Goal: Information Seeking & Learning: Learn about a topic

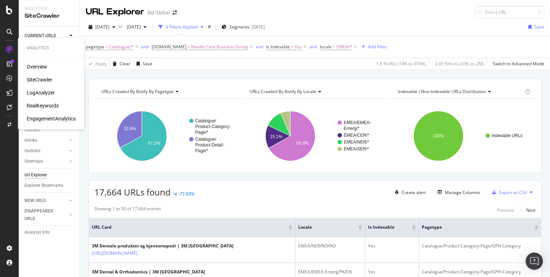
click at [43, 91] on div "LogAnalyzer" at bounding box center [41, 92] width 28 height 7
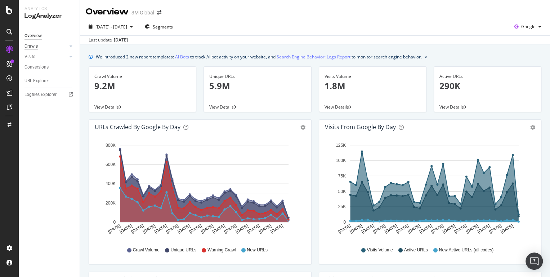
click at [33, 47] on div "Crawls" at bounding box center [31, 47] width 13 height 8
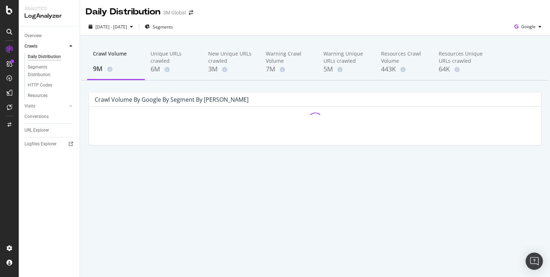
click at [536, 45] on div "Crawl Volume 9M Unique URLs crawled 6M New Unique URLs crawled 3M Warning Crawl…" at bounding box center [314, 62] width 467 height 36
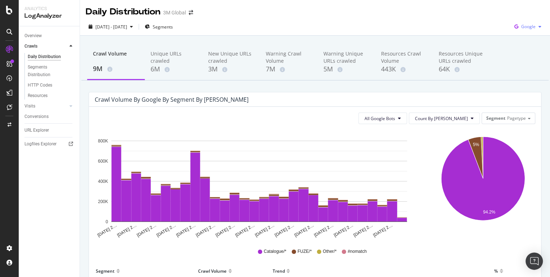
click at [531, 27] on span "Google" at bounding box center [529, 26] width 14 height 6
click at [526, 80] on span "OpenAI" at bounding box center [528, 81] width 27 height 6
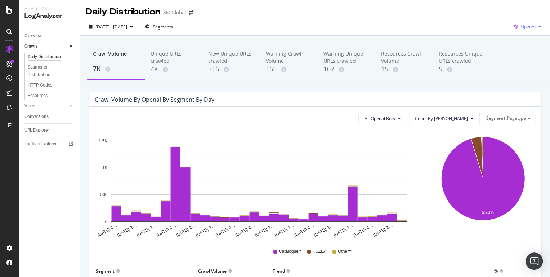
click at [523, 31] on div "OpenAI" at bounding box center [528, 26] width 34 height 11
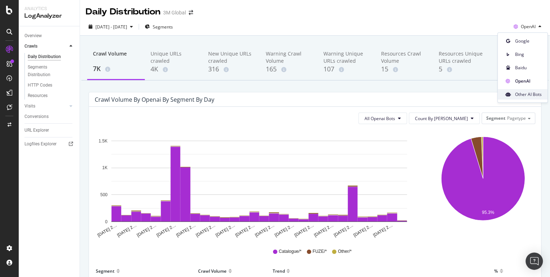
click at [514, 98] on div "Other AI Bots" at bounding box center [523, 94] width 50 height 10
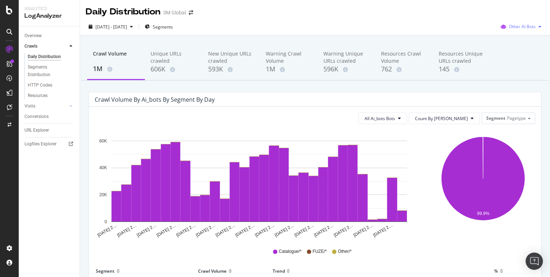
click at [527, 29] on span "Other AI Bots" at bounding box center [522, 26] width 27 height 6
click at [519, 67] on span "Baidu" at bounding box center [527, 68] width 28 height 6
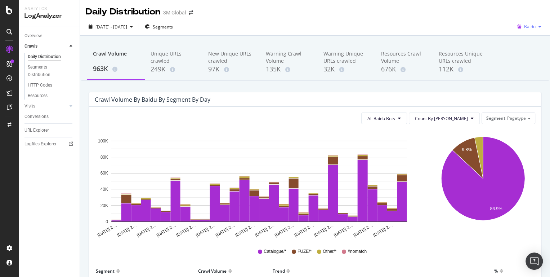
click at [535, 28] on span "Baidu" at bounding box center [530, 26] width 12 height 6
click at [527, 40] on span "Google" at bounding box center [528, 41] width 27 height 6
